Goal: Check status: Check status

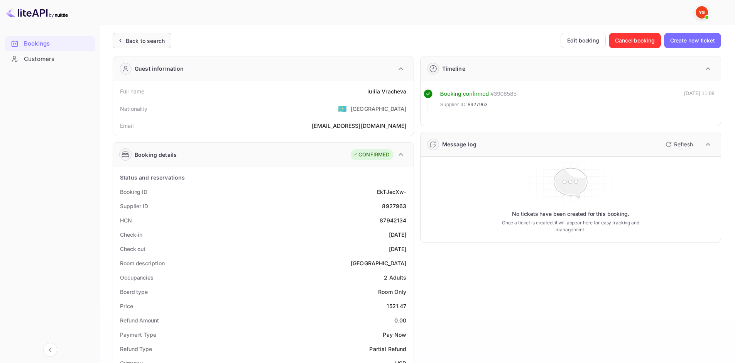
click at [166, 41] on div "Back to search" at bounding box center [142, 40] width 59 height 15
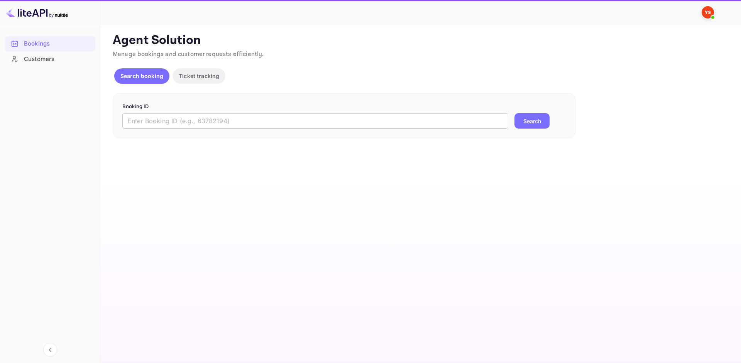
click at [236, 121] on input "text" at bounding box center [315, 120] width 386 height 15
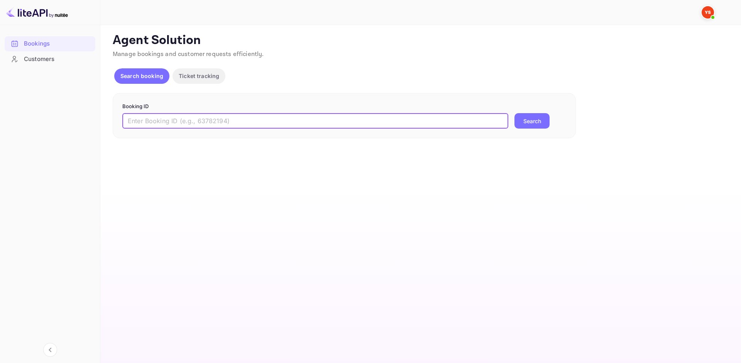
paste input "9301359"
type input "9301359"
click at [527, 120] on button "Search" at bounding box center [531, 120] width 35 height 15
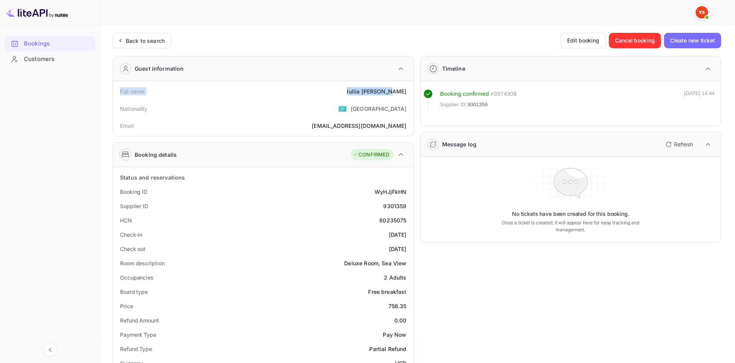
drag, startPoint x: 134, startPoint y: 91, endPoint x: 411, endPoint y: 90, distance: 276.7
click at [411, 90] on div "Full name [PERSON_NAME] Nationality 🇰🇿 [DEMOGRAPHIC_DATA] Email [EMAIL_ADDRESS]…" at bounding box center [263, 108] width 301 height 55
copy div "Full name [PERSON_NAME]"
drag, startPoint x: 120, startPoint y: 189, endPoint x: 407, endPoint y: 205, distance: 287.9
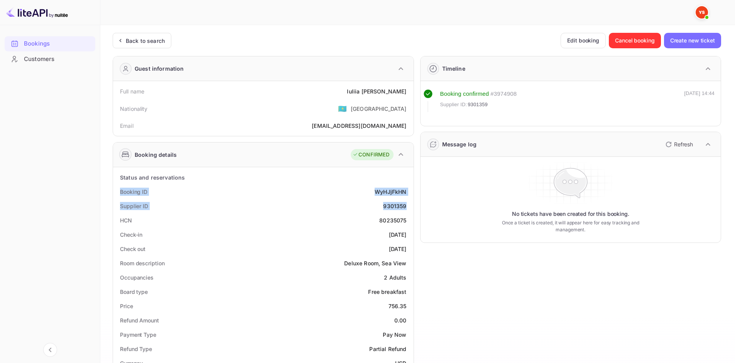
copy div "Booking ID WyHJjFkHN Supplier ID 9301359"
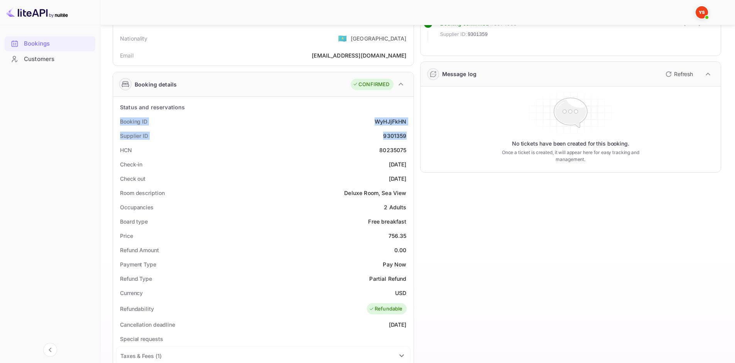
scroll to position [77, 0]
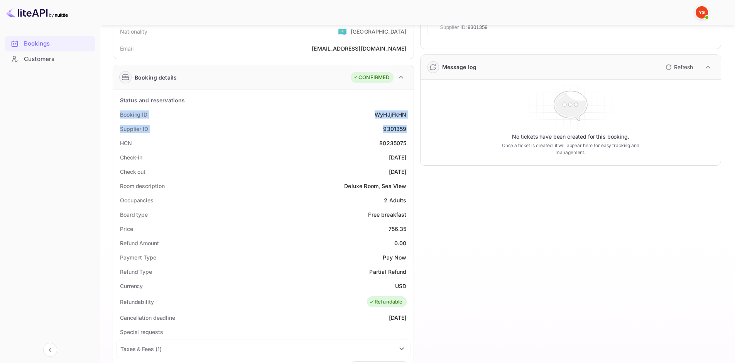
drag, startPoint x: 120, startPoint y: 155, endPoint x: 407, endPoint y: 168, distance: 287.8
click at [407, 168] on div "Status and reservations Booking ID WyHJjFkHN Supplier ID 9301359 HCN 80235075 C…" at bounding box center [263, 319] width 294 height 453
copy div "Check-in [DATE] Check out [DATE]"
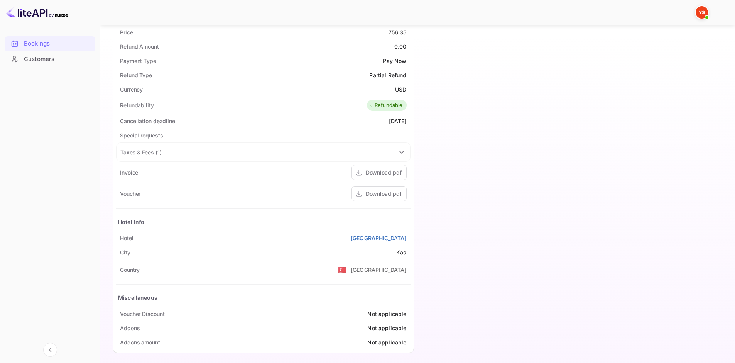
scroll to position [278, 0]
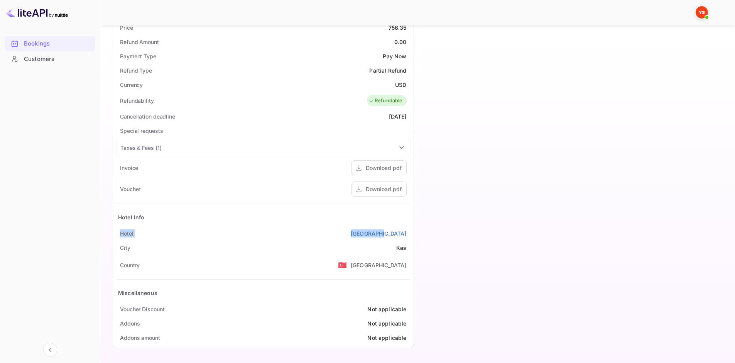
drag, startPoint x: 121, startPoint y: 230, endPoint x: 410, endPoint y: 232, distance: 289.4
click at [410, 232] on div "[GEOGRAPHIC_DATA]" at bounding box center [263, 233] width 294 height 14
copy div "[GEOGRAPHIC_DATA]"
